Goal: Answer question/provide support: Share knowledge or assist other users

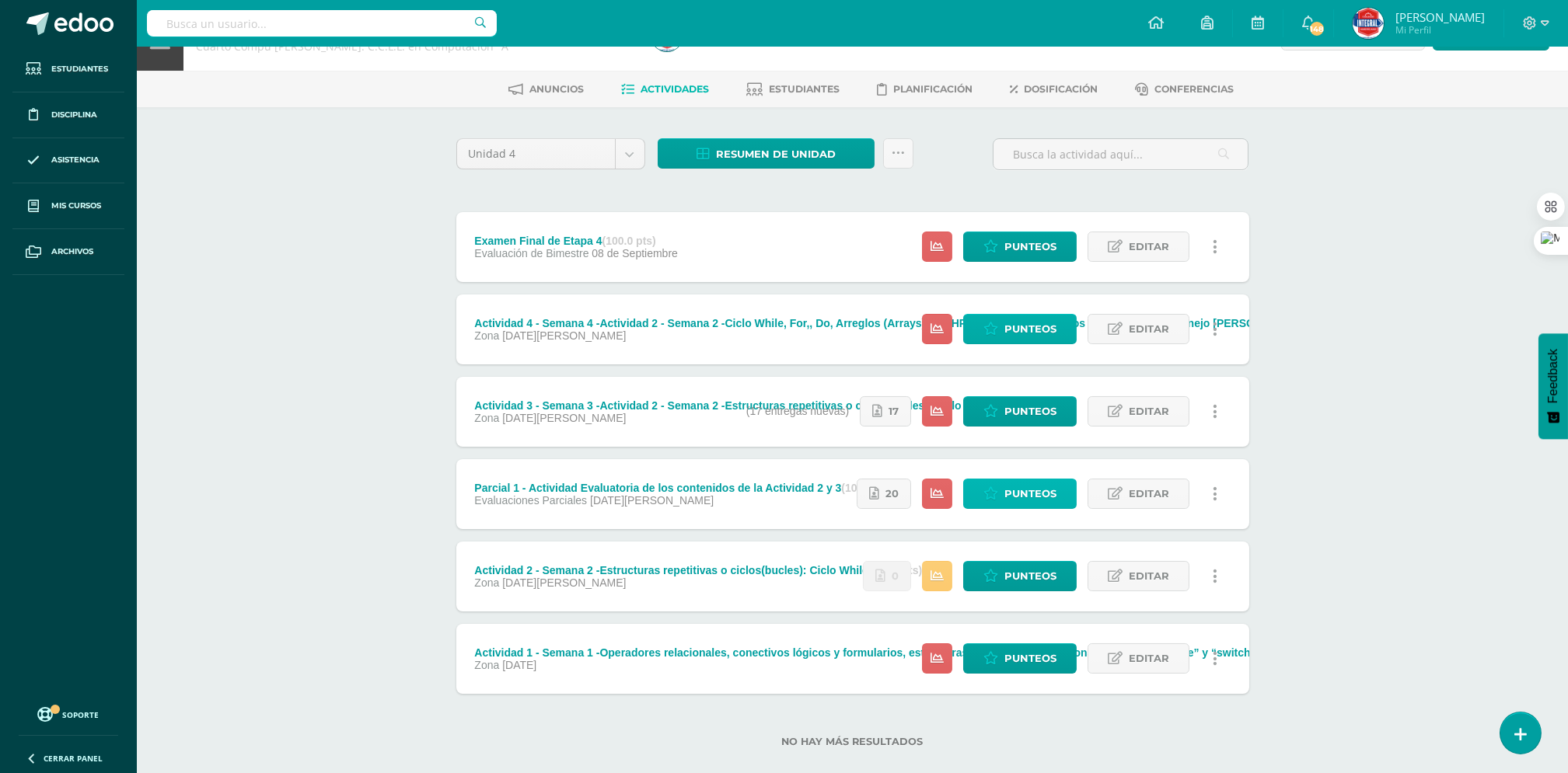
scroll to position [71, 0]
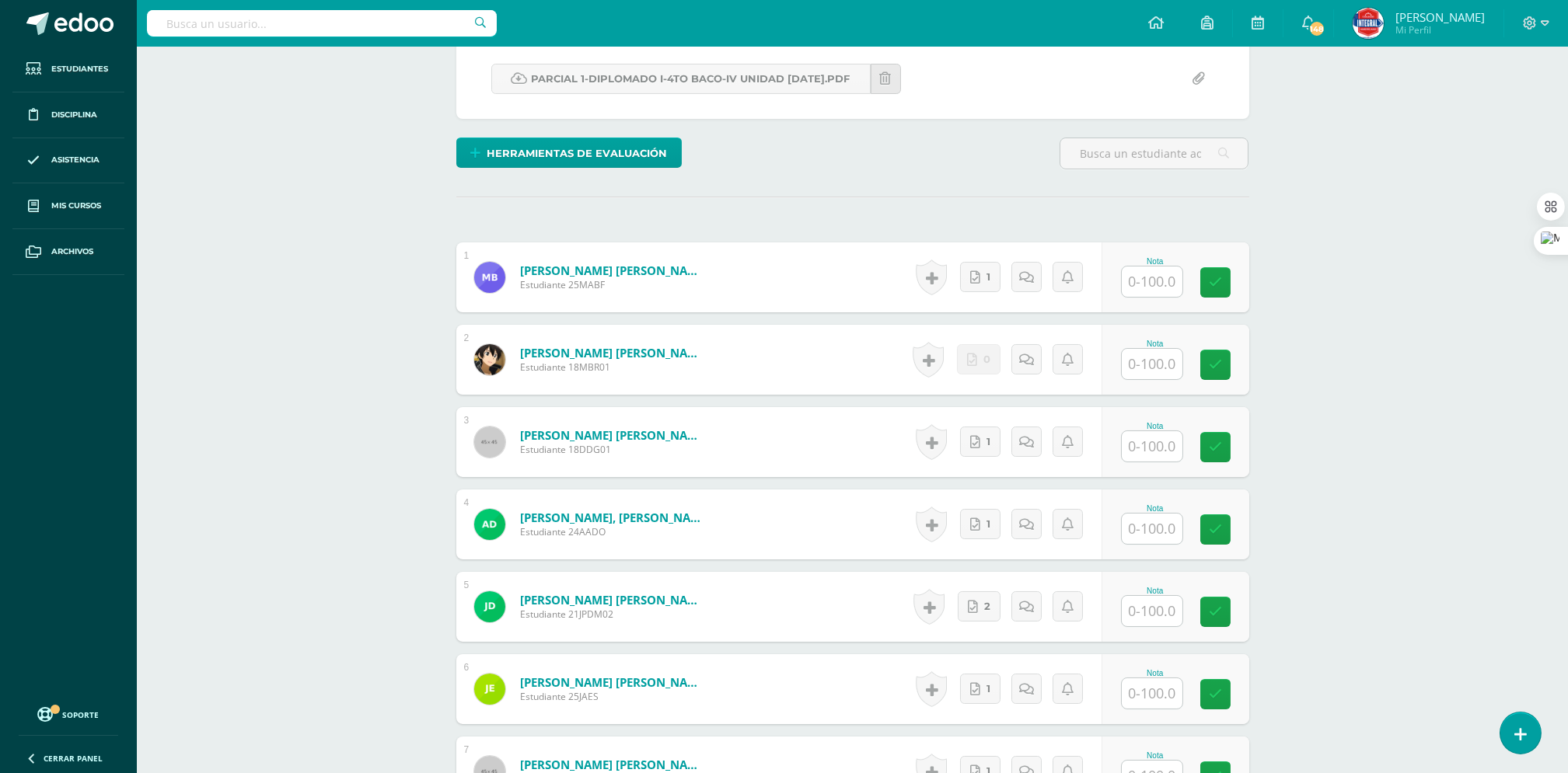
scroll to position [312, 0]
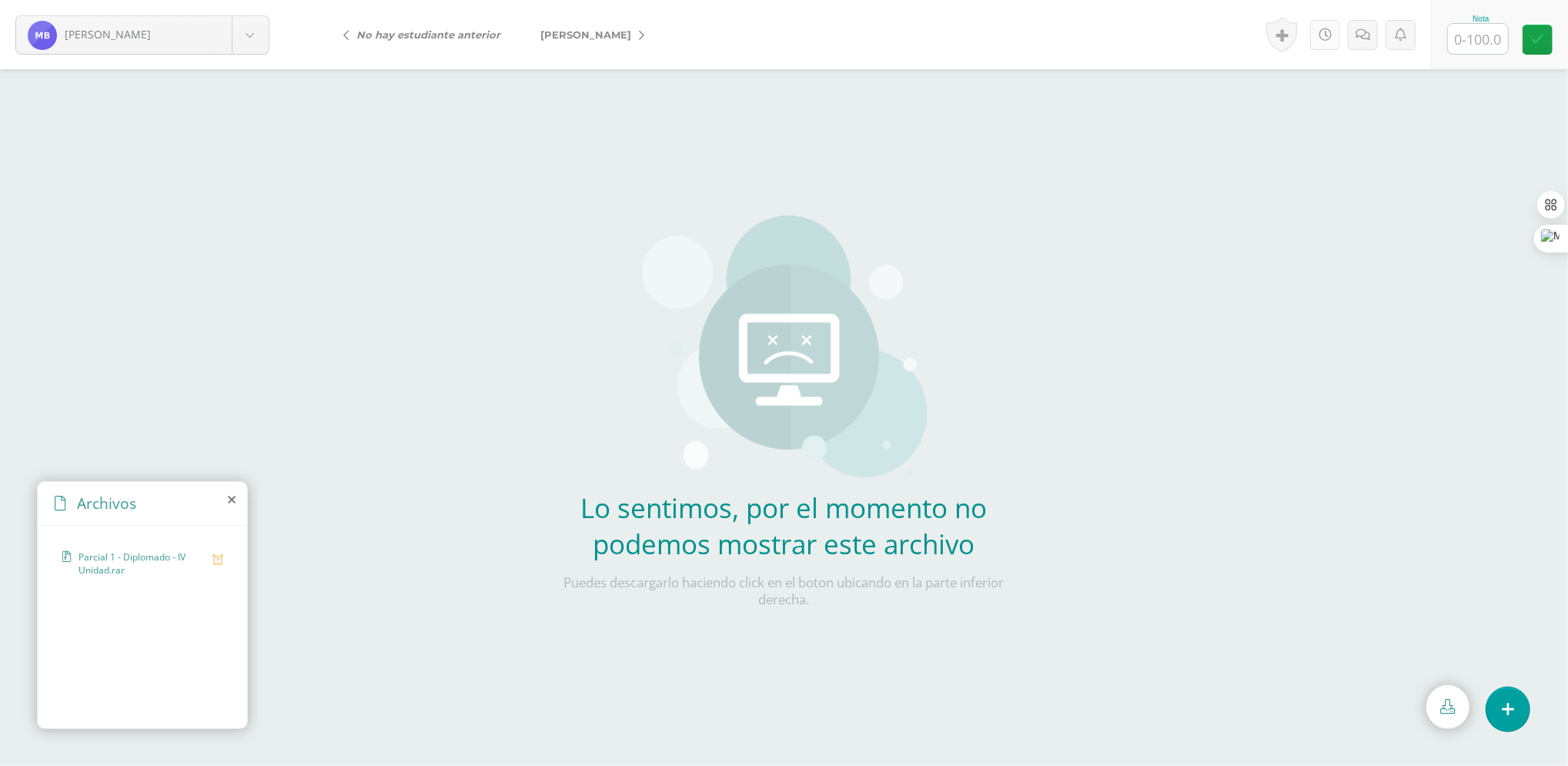
click at [1316, 38] on link at bounding box center [1325, 35] width 30 height 30
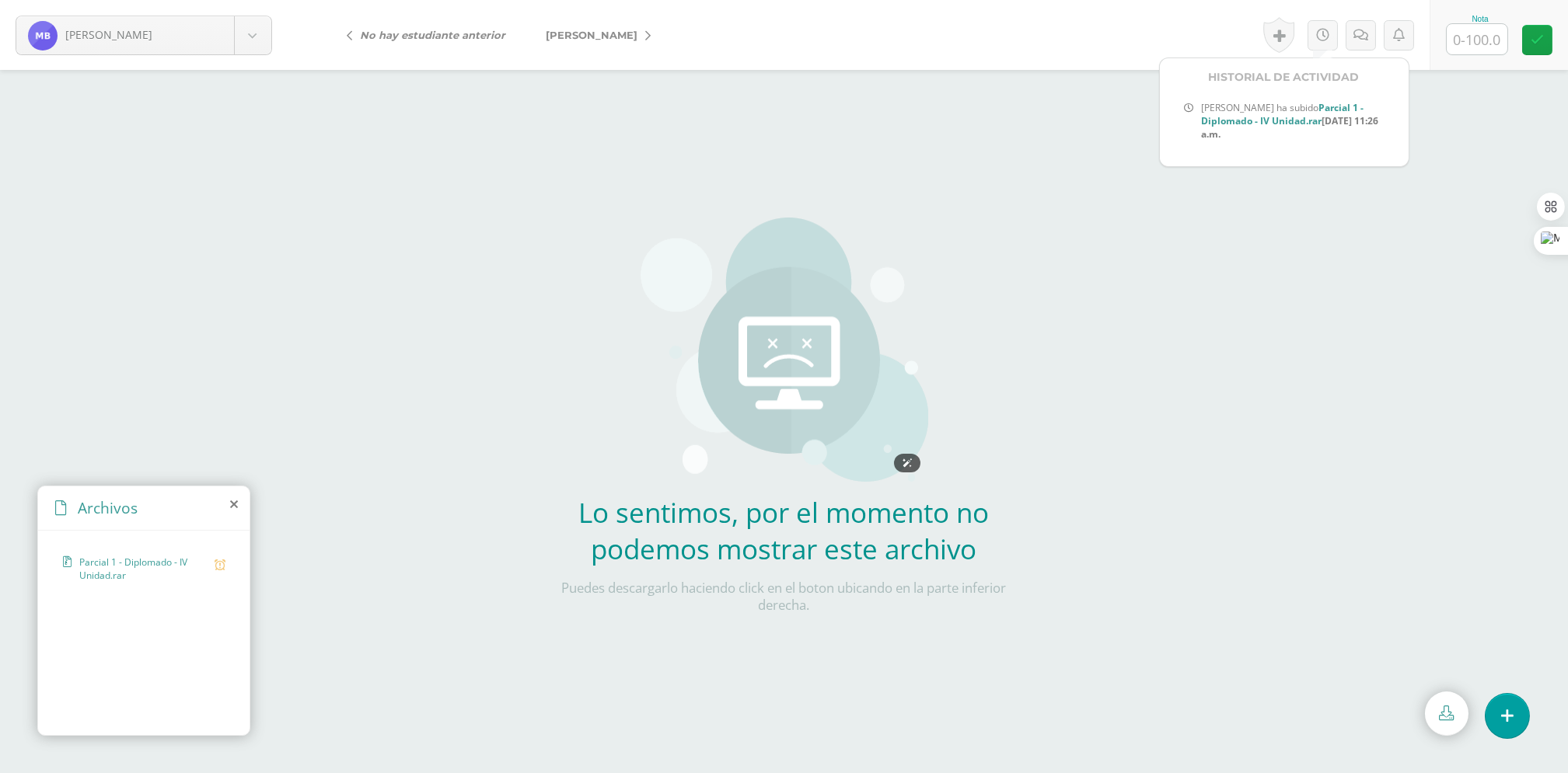
click at [843, 223] on img at bounding box center [784, 350] width 288 height 264
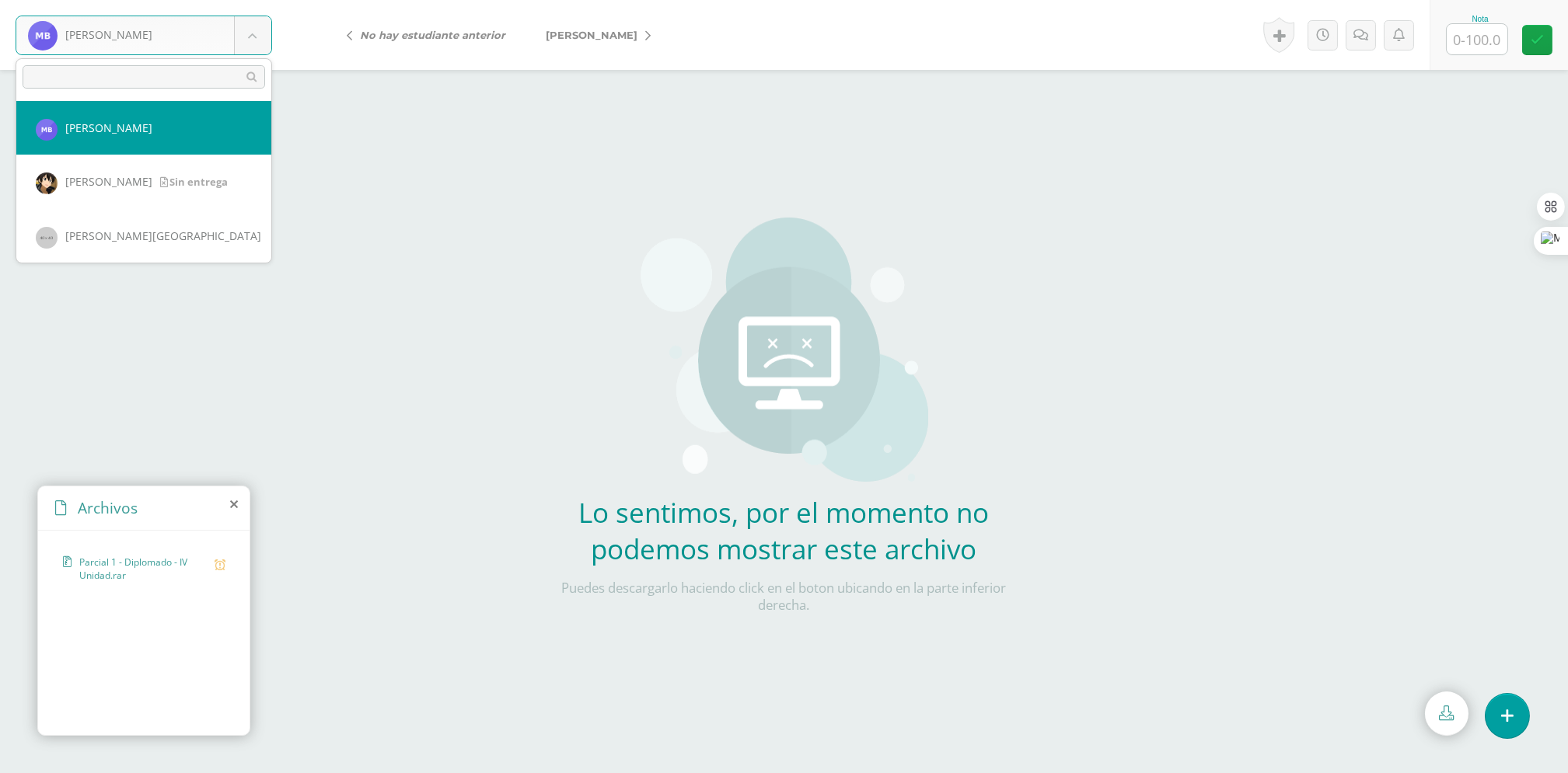
click at [257, 27] on body "[PERSON_NAME] [PERSON_NAME] [GEOGRAPHIC_DATA][PERSON_NAME][GEOGRAPHIC_DATA] [PE…" at bounding box center [784, 718] width 1568 height 1437
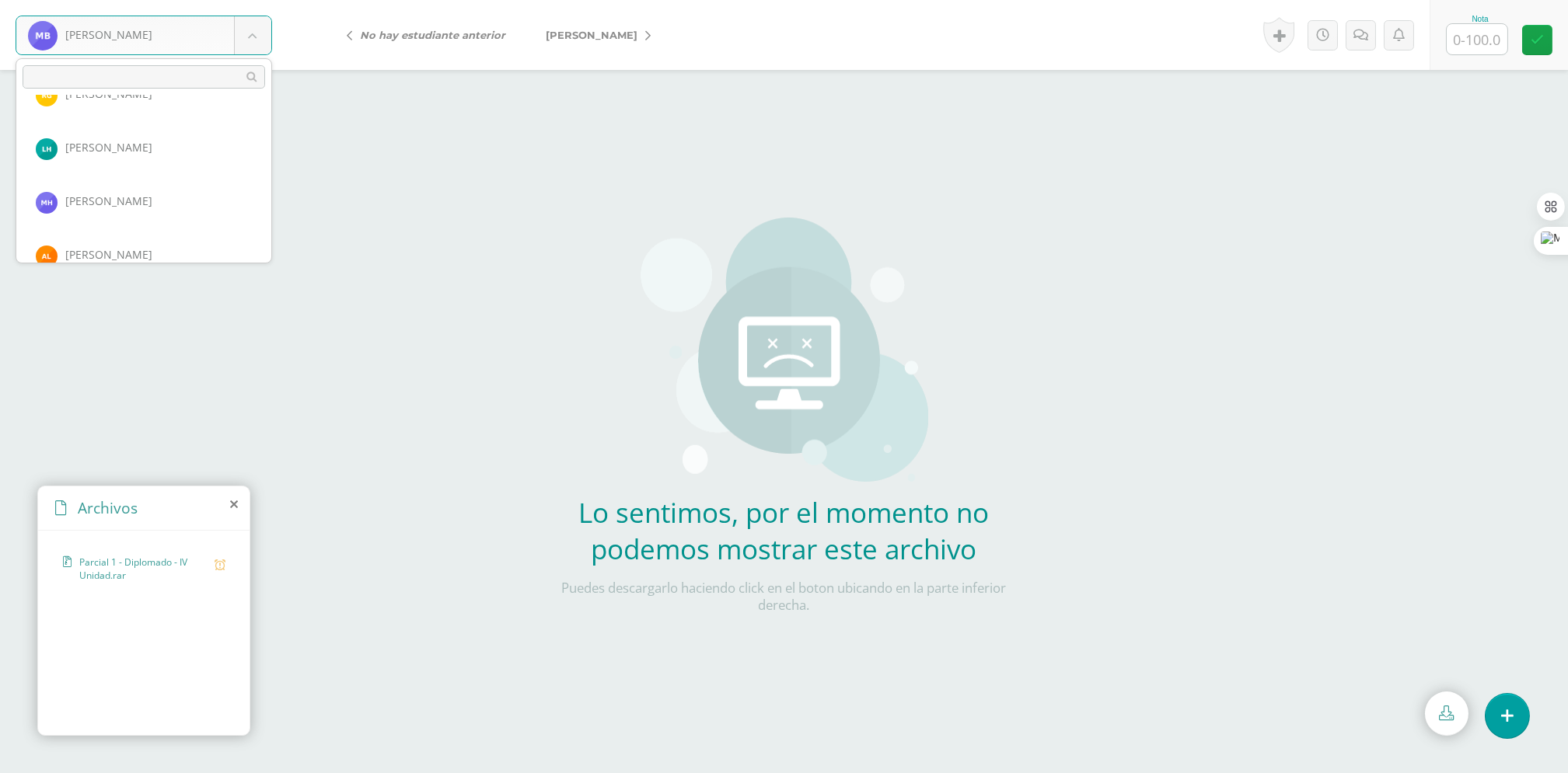
scroll to position [1134, 0]
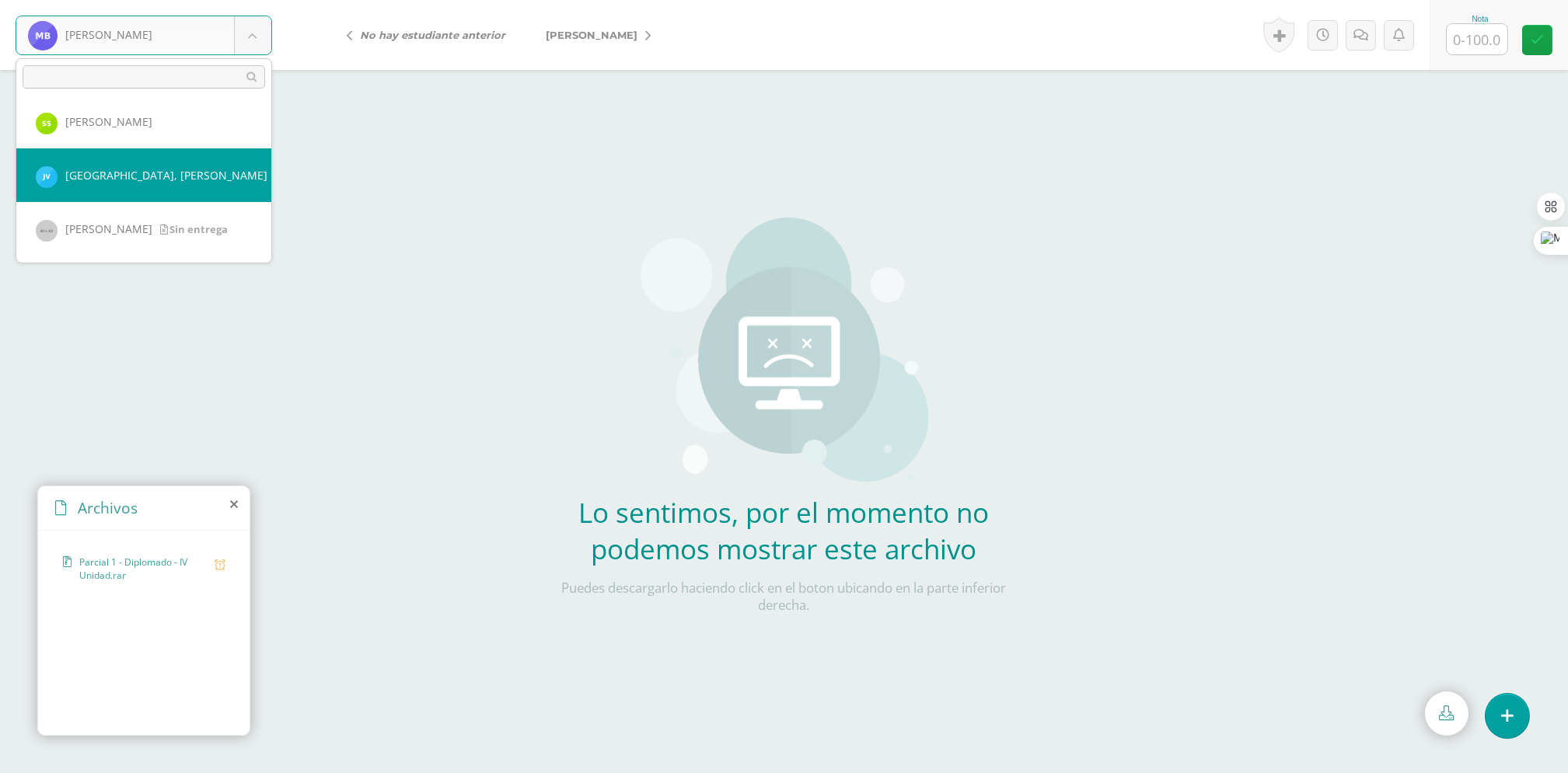
click at [538, 134] on body "Barillas, Mario Barillas, Mario Beltranena, Mynor Davila, Diego Donis, Angel Du…" at bounding box center [784, 718] width 1568 height 1437
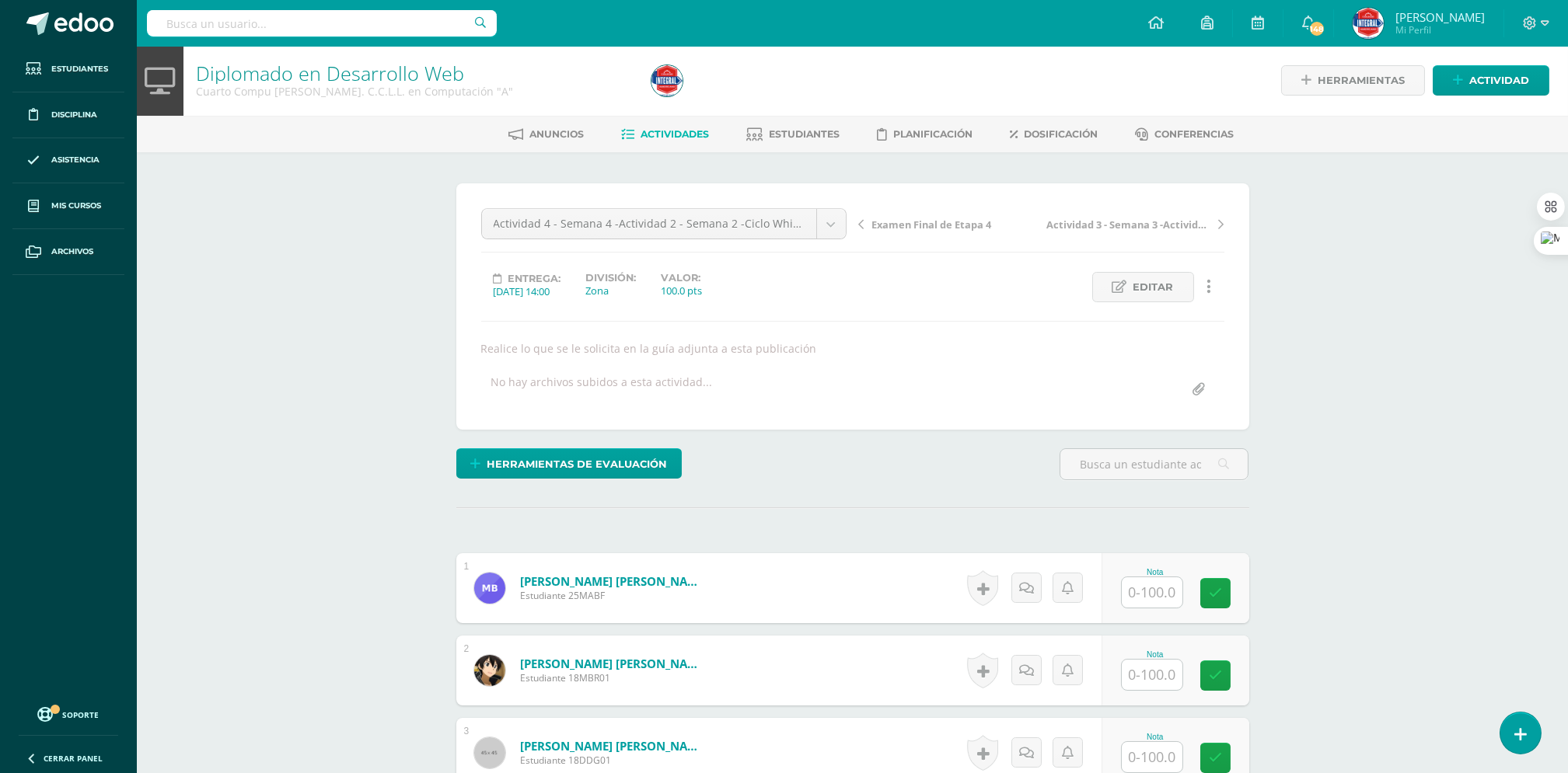
scroll to position [2, 0]
type input "C:\fakepath\Diplomado I-S5 -Actividad 4-4TO BACO-IV Unidad.pdf"
